Goal: Information Seeking & Learning: Learn about a topic

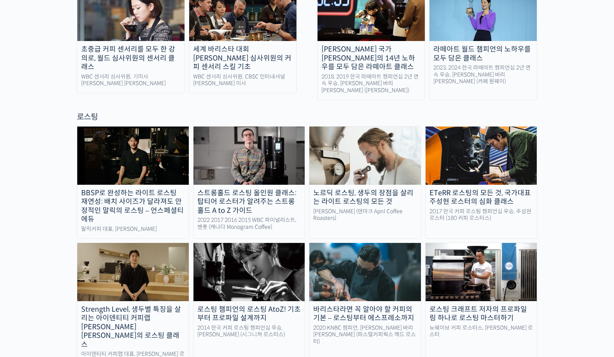
scroll to position [621, 0]
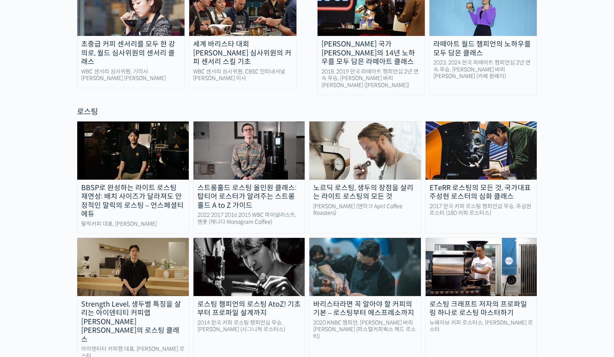
click at [371, 131] on img at bounding box center [366, 150] width 112 height 58
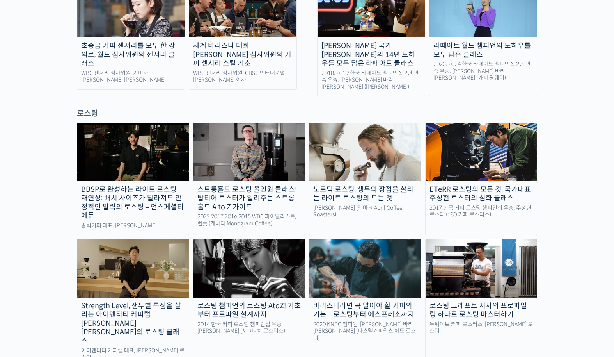
click at [350, 123] on img at bounding box center [366, 152] width 112 height 58
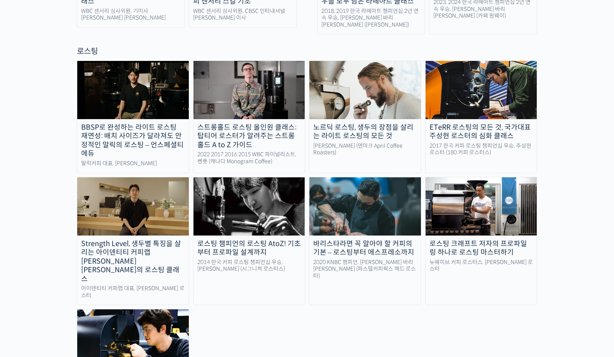
scroll to position [682, 0]
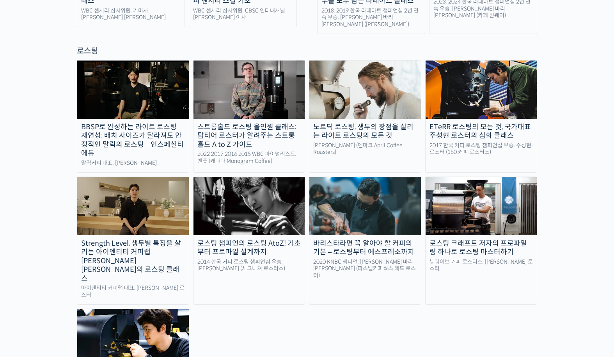
click at [484, 183] on img at bounding box center [482, 206] width 112 height 58
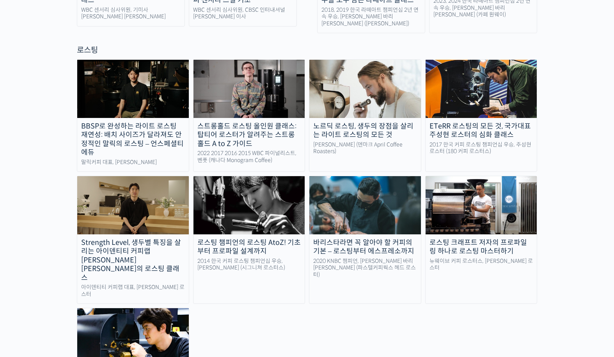
scroll to position [682, 0]
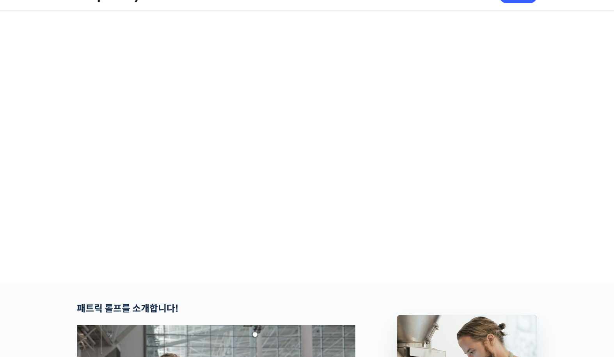
scroll to position [18, 0]
click at [314, 145] on video at bounding box center [307, 145] width 461 height 269
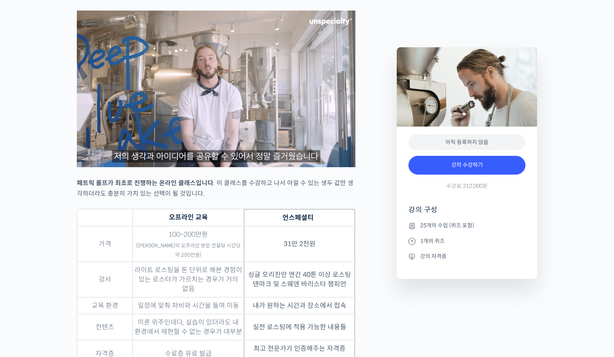
scroll to position [2155, 0]
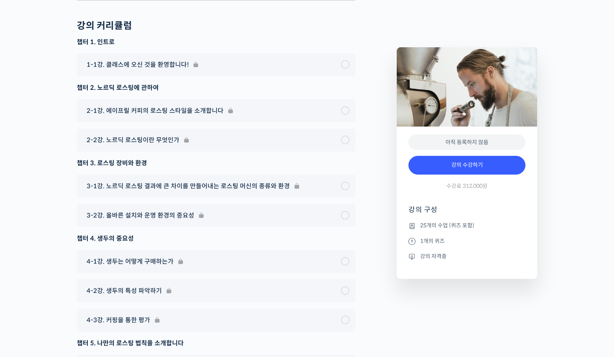
scroll to position [4165, 0]
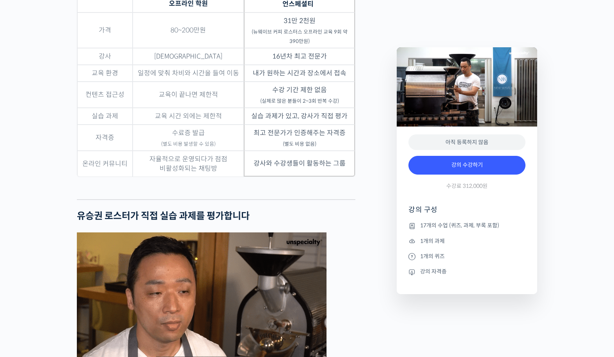
scroll to position [2044, 0]
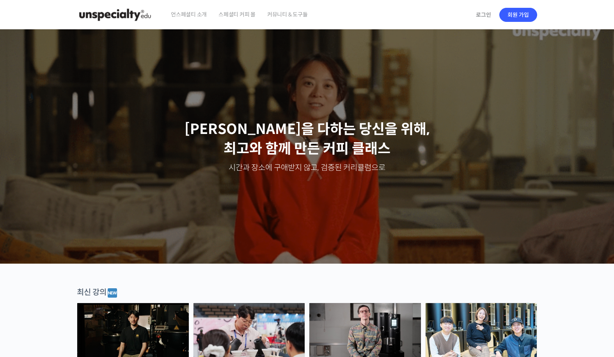
click at [113, 15] on img at bounding box center [115, 14] width 77 height 23
